Goal: Task Accomplishment & Management: Use online tool/utility

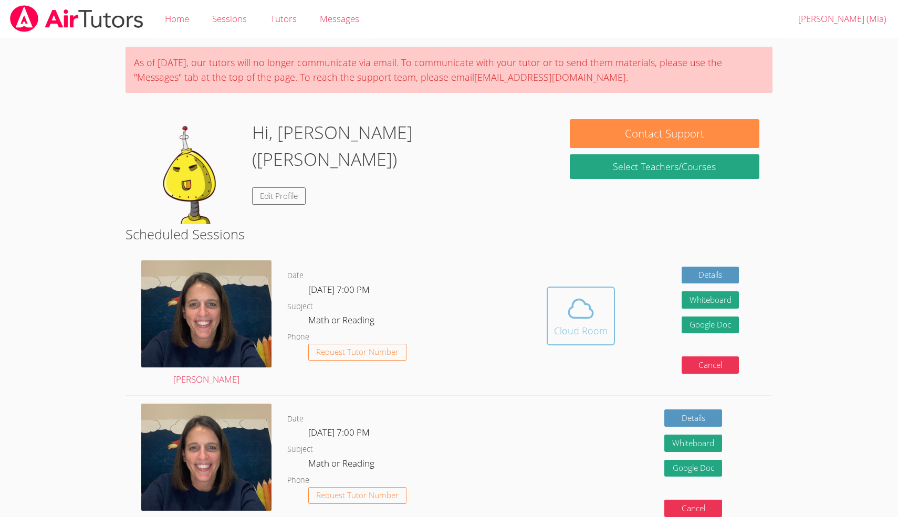
click at [588, 330] on div "Cloud Room" at bounding box center [581, 331] width 54 height 15
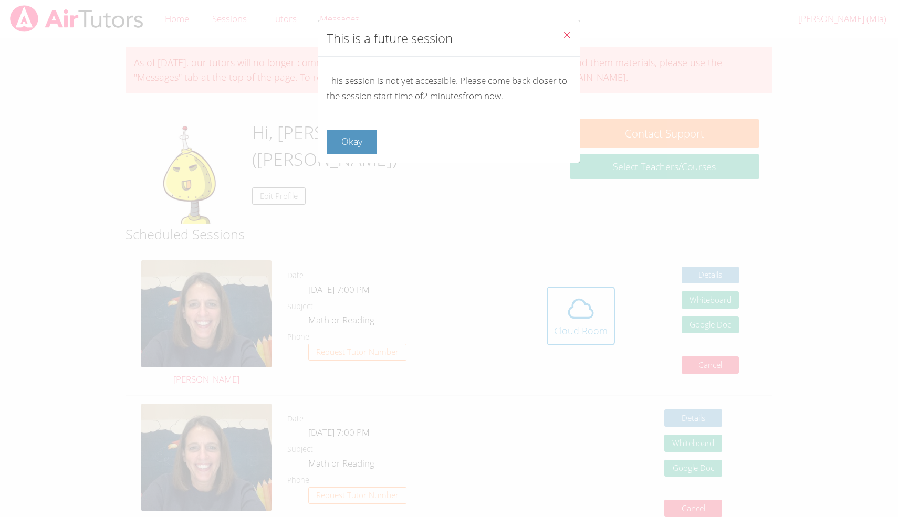
click at [563, 33] on icon "Close" at bounding box center [567, 34] width 9 height 9
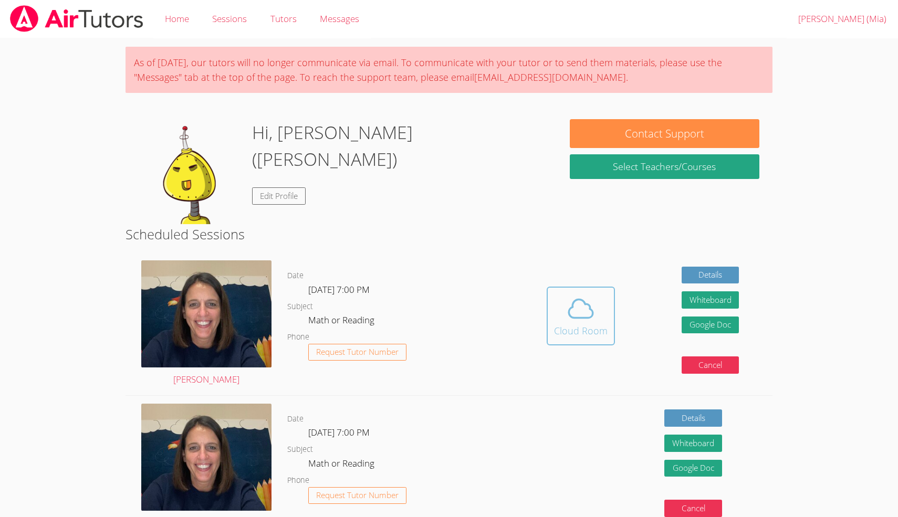
click at [549, 304] on button "Cloud Room" at bounding box center [581, 316] width 68 height 59
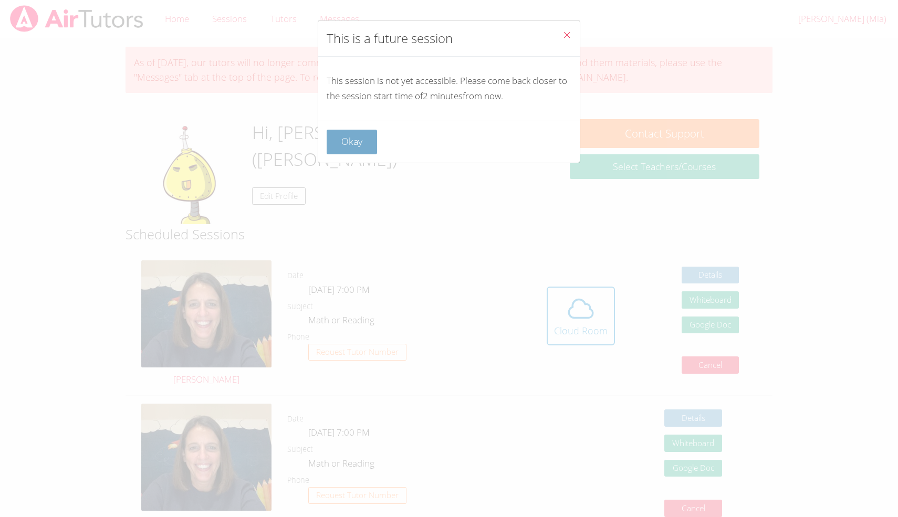
click at [347, 140] on button "Okay" at bounding box center [352, 142] width 50 height 25
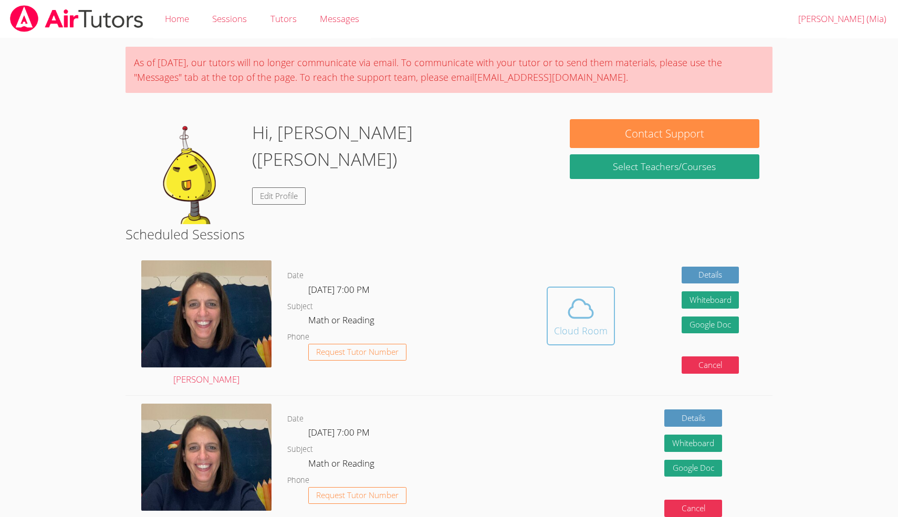
click at [575, 312] on icon at bounding box center [580, 308] width 29 height 29
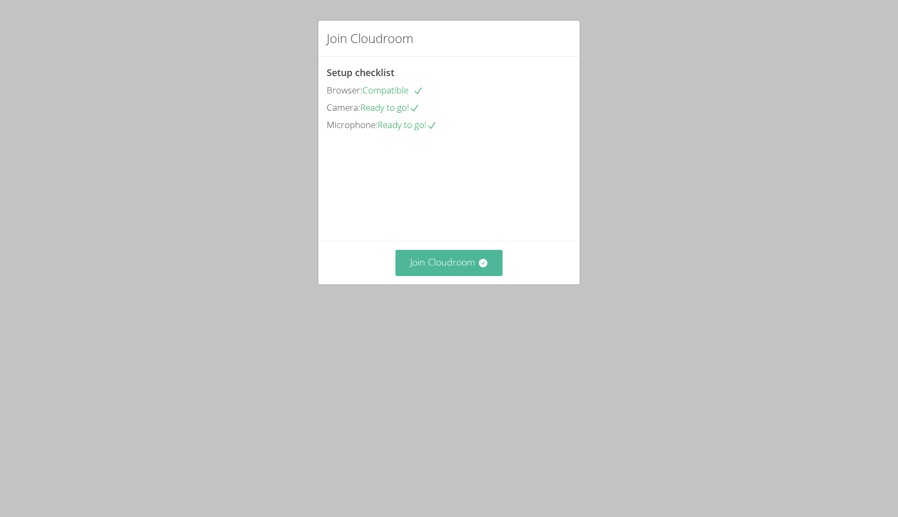
click at [460, 276] on button "Join Cloudroom" at bounding box center [450, 263] width 108 height 26
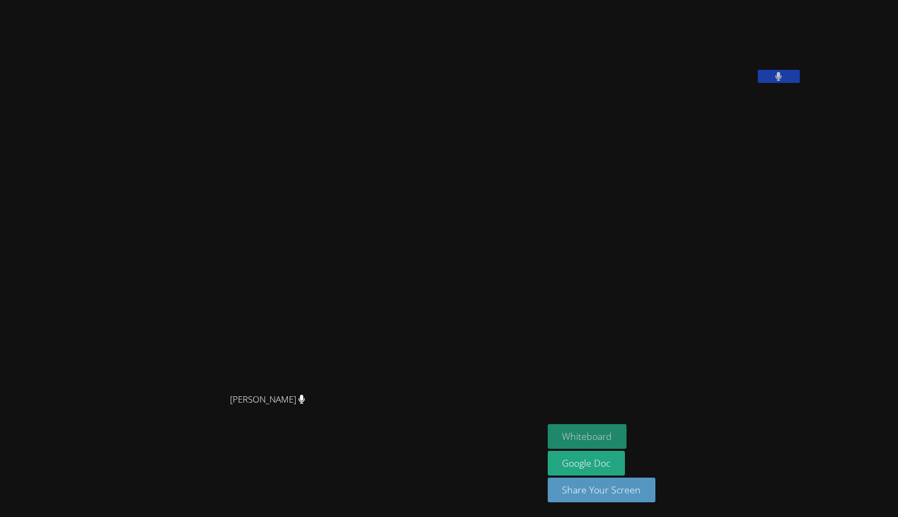
click at [627, 426] on button "Whiteboard" at bounding box center [587, 436] width 79 height 25
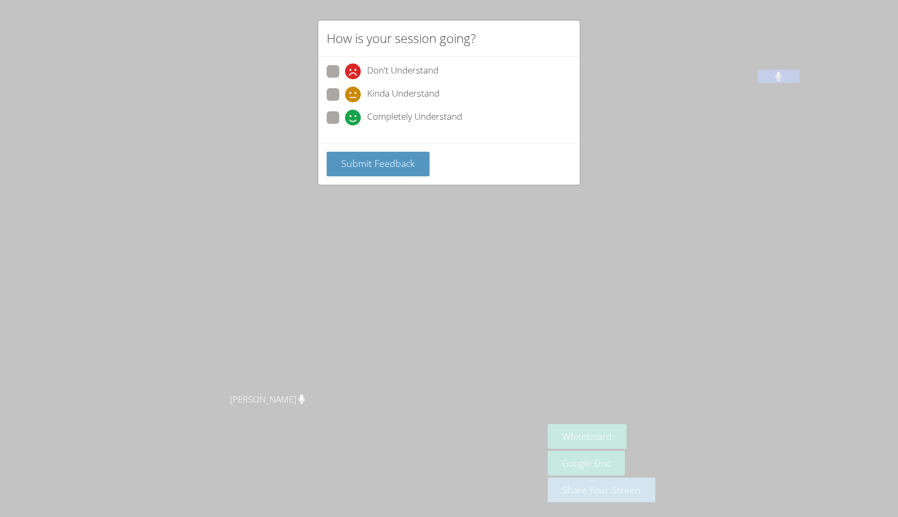
click at [362, 111] on div "Completely Understand" at bounding box center [403, 118] width 117 height 16
click at [354, 111] on input "Completely Understand" at bounding box center [349, 115] width 9 height 9
radio input "true"
click at [374, 160] on span "Submit Feedback" at bounding box center [378, 163] width 74 height 13
